Goal: Navigation & Orientation: Understand site structure

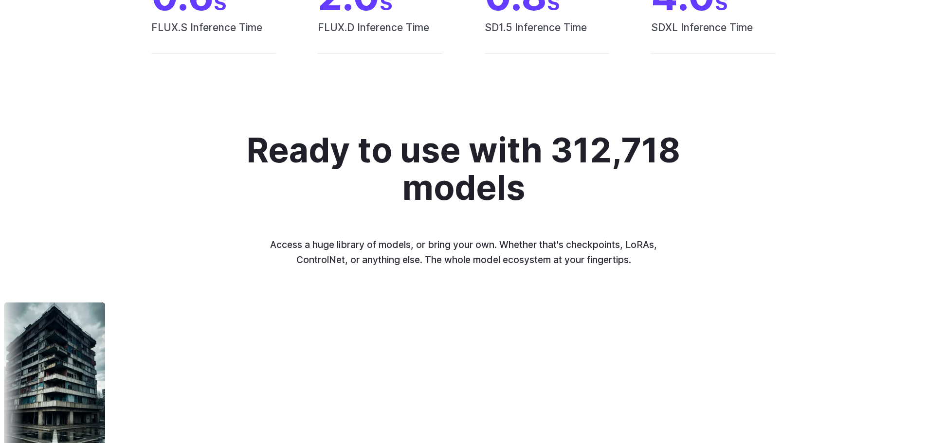
scroll to position [3741, 0]
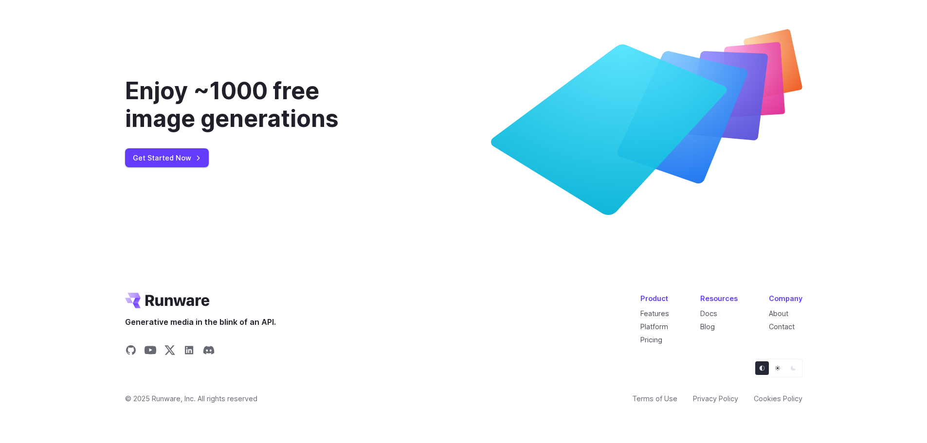
drag, startPoint x: 749, startPoint y: 131, endPoint x: 680, endPoint y: 361, distance: 239.3
click at [786, 312] on link "About" at bounding box center [778, 314] width 19 height 8
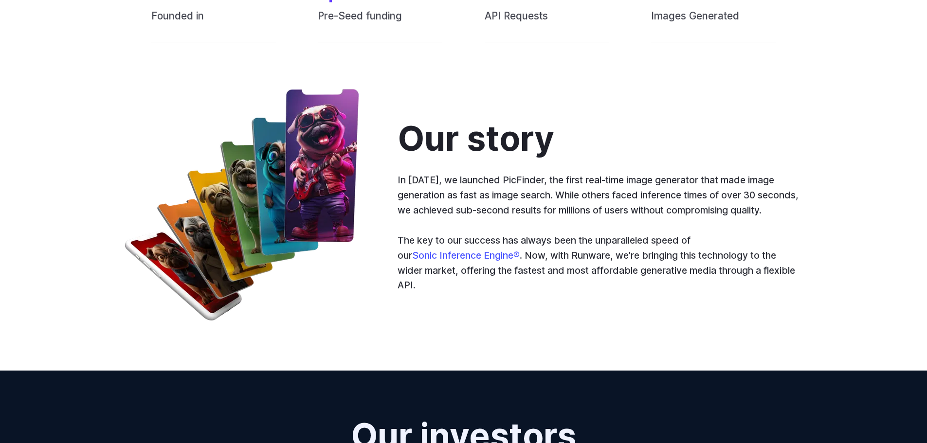
scroll to position [1144, 0]
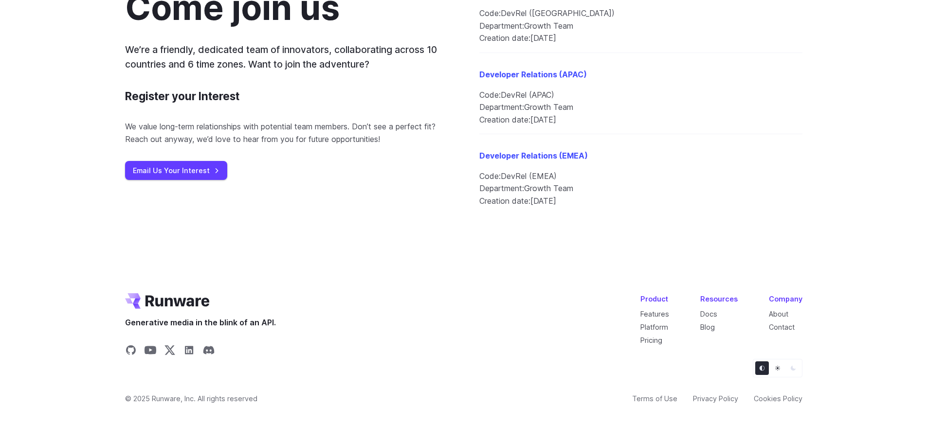
drag, startPoint x: 859, startPoint y: 290, endPoint x: 819, endPoint y: 384, distance: 102.1
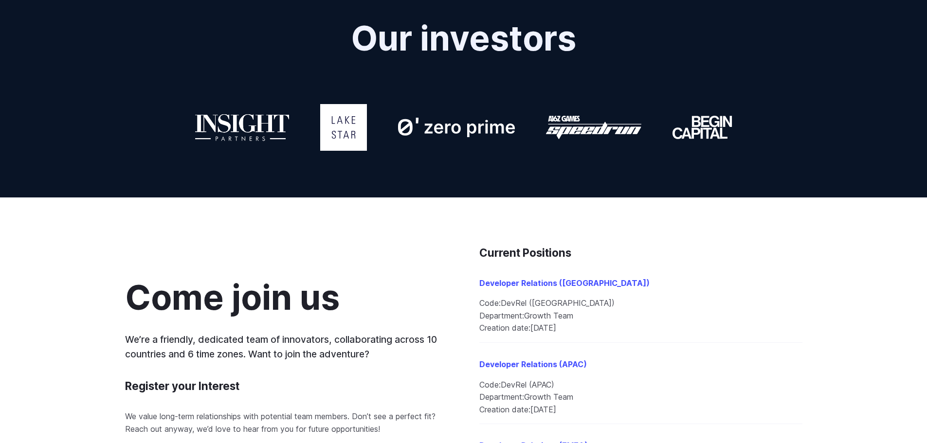
scroll to position [852, 0]
